Goal: Information Seeking & Learning: Learn about a topic

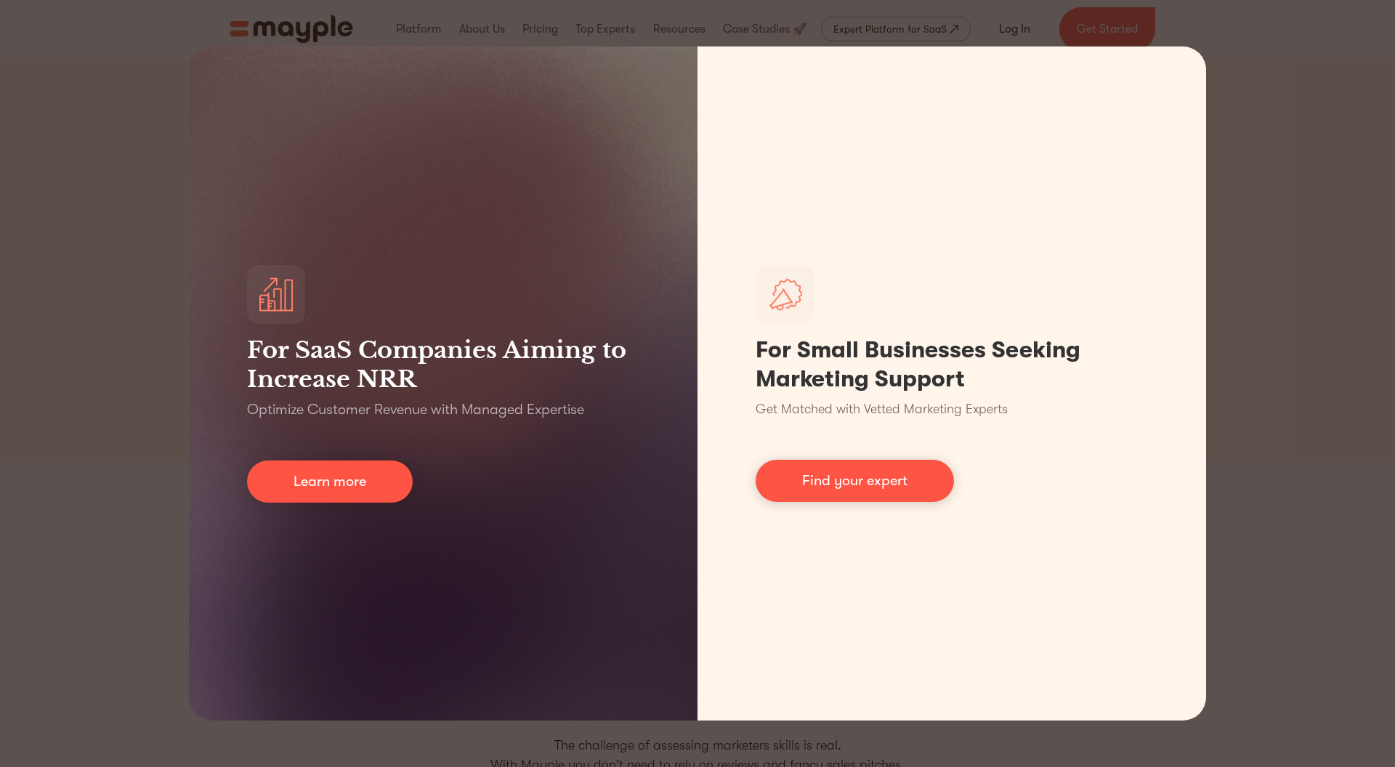
click at [1370, 206] on div "For SaaS Companies Aiming to Increase NRR Optimize Customer Revenue with Manage…" at bounding box center [697, 383] width 1395 height 767
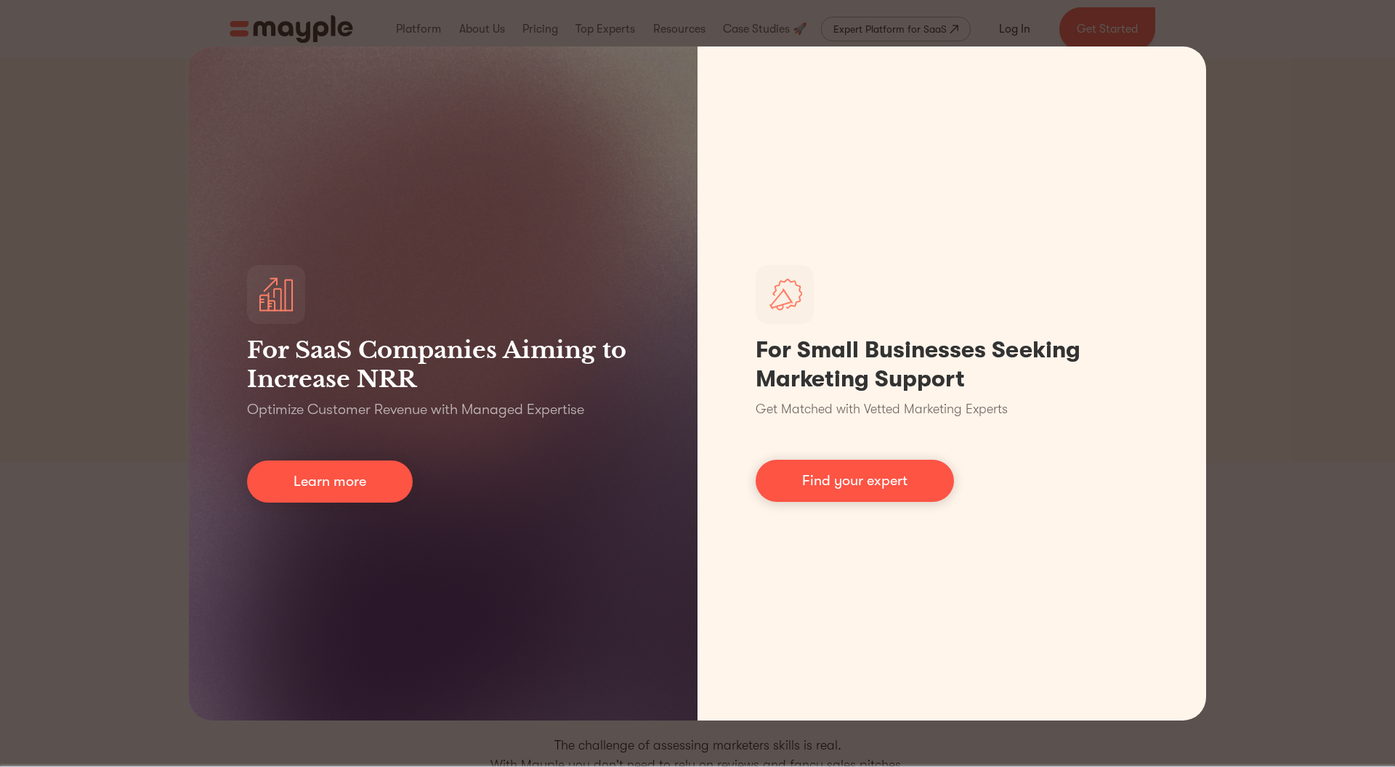
click at [756, 12] on div "For SaaS Companies Aiming to Increase NRR Optimize Customer Revenue with Manage…" at bounding box center [697, 383] width 1395 height 767
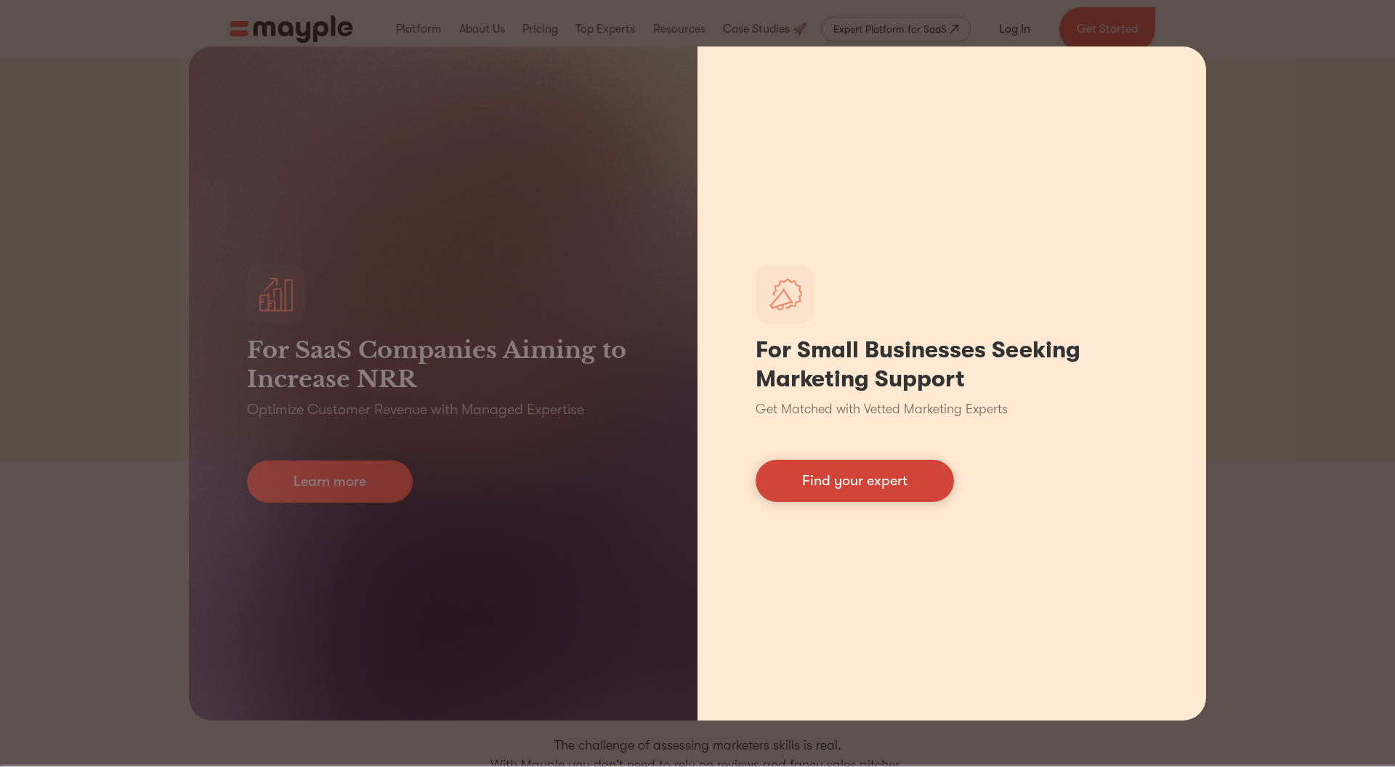
click at [898, 498] on link "Find your expert" at bounding box center [855, 481] width 198 height 42
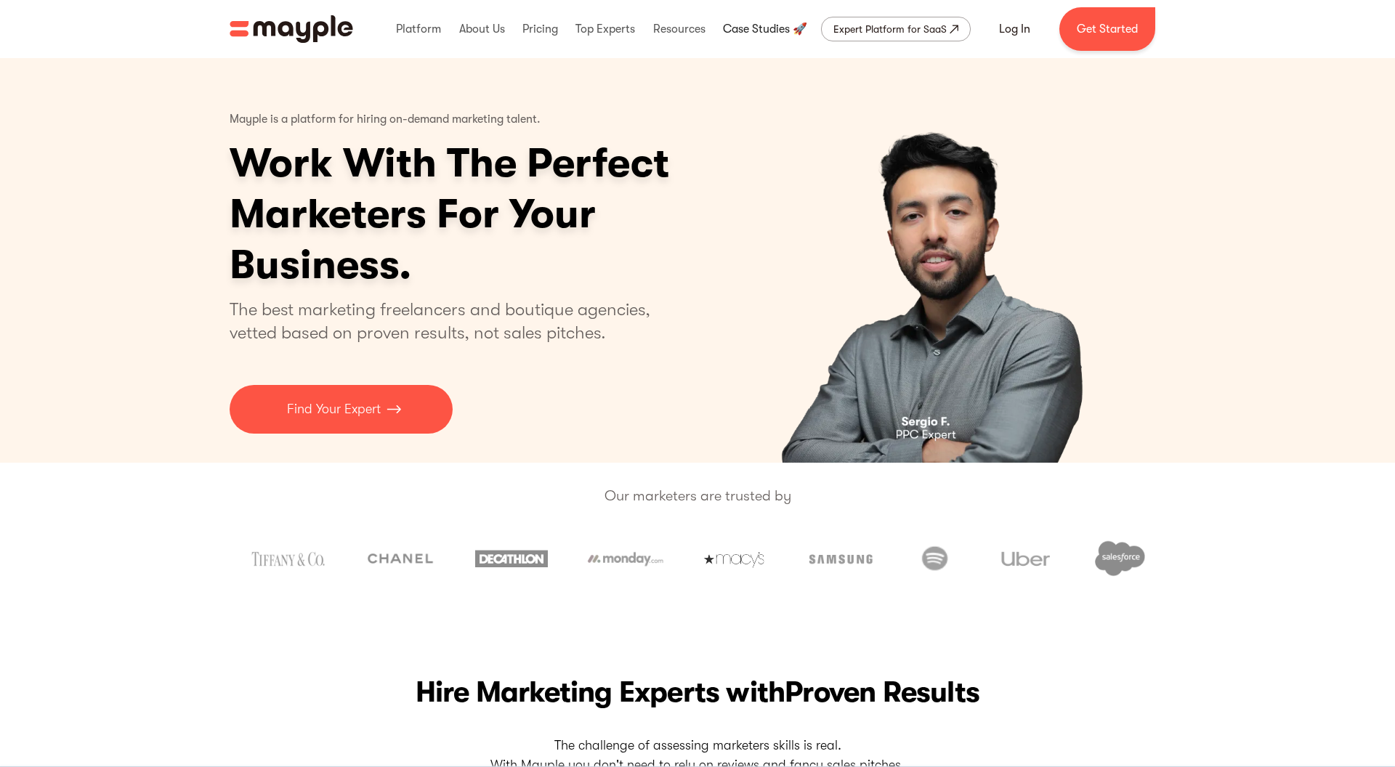
click at [760, 32] on link at bounding box center [765, 29] width 92 height 47
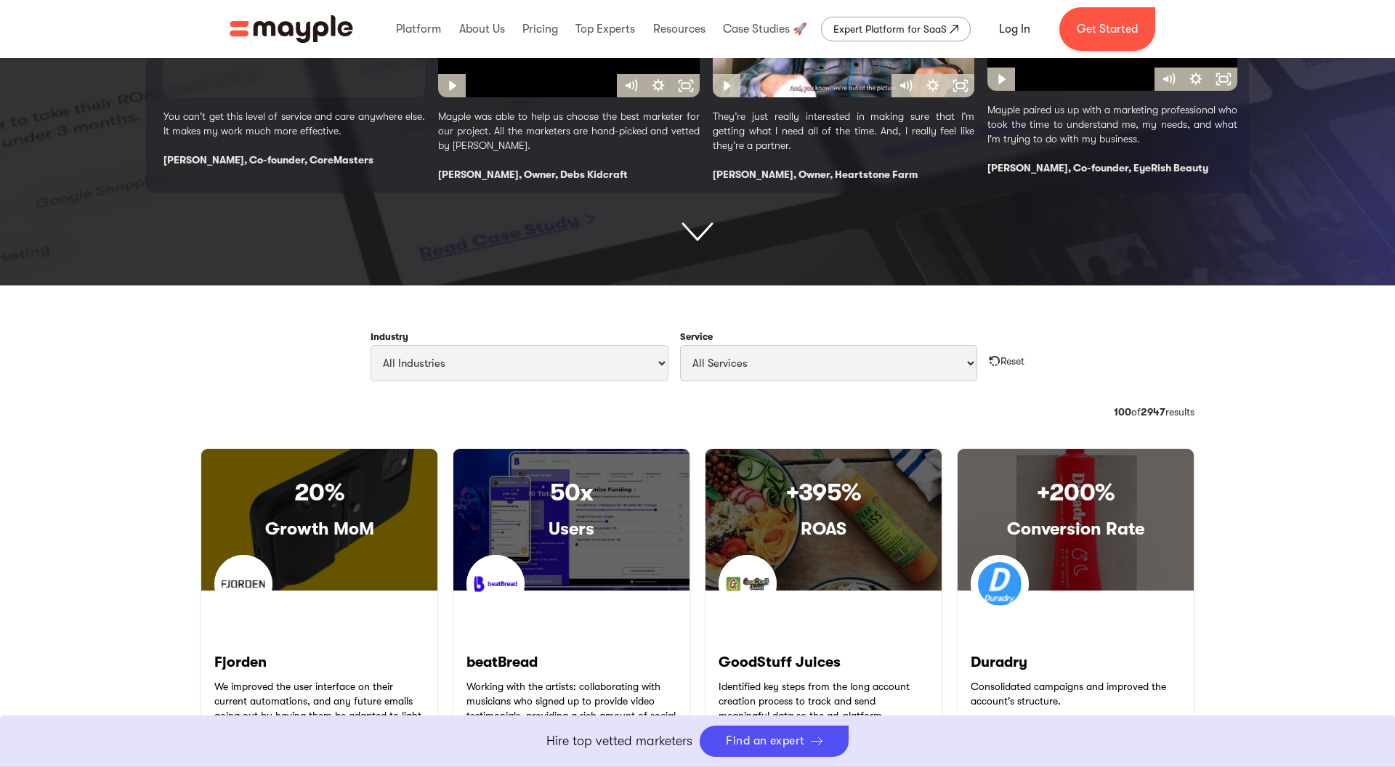
scroll to position [99, 0]
